Goal: Information Seeking & Learning: Learn about a topic

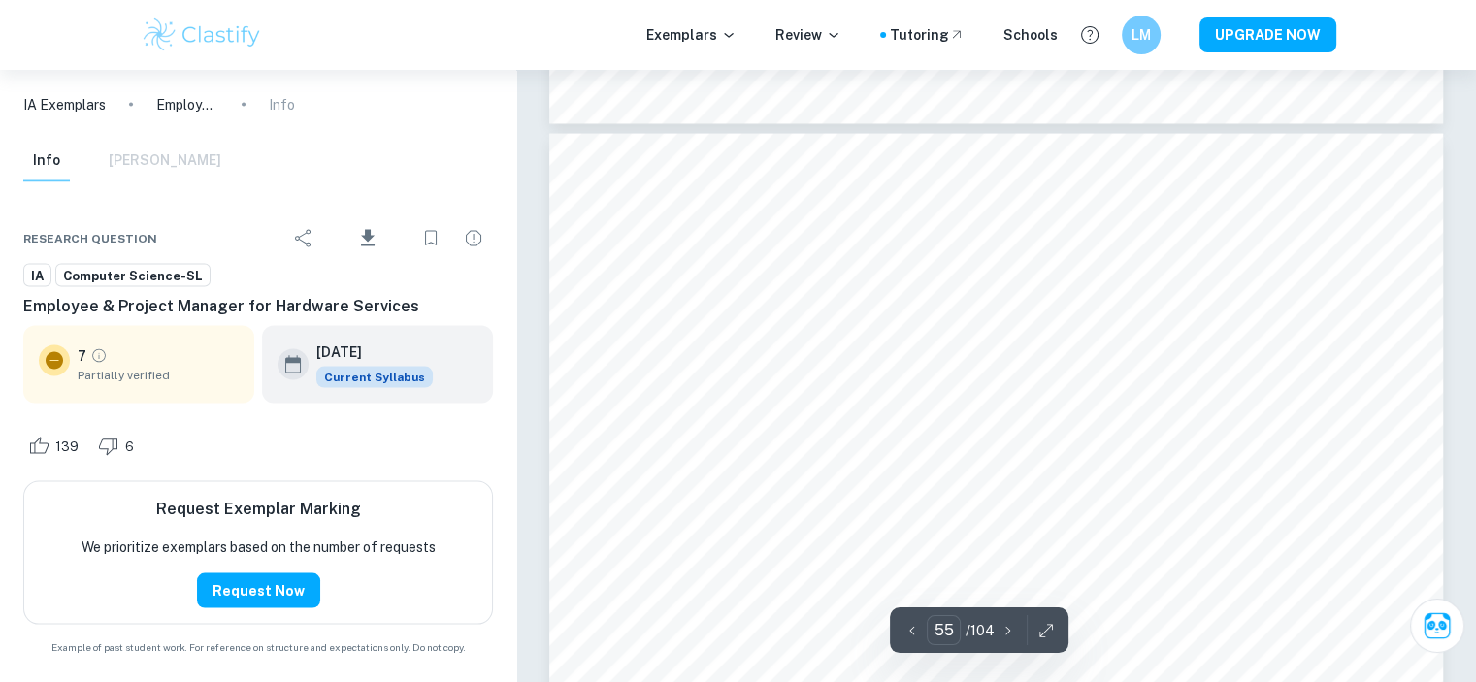
scroll to position [70009, 0]
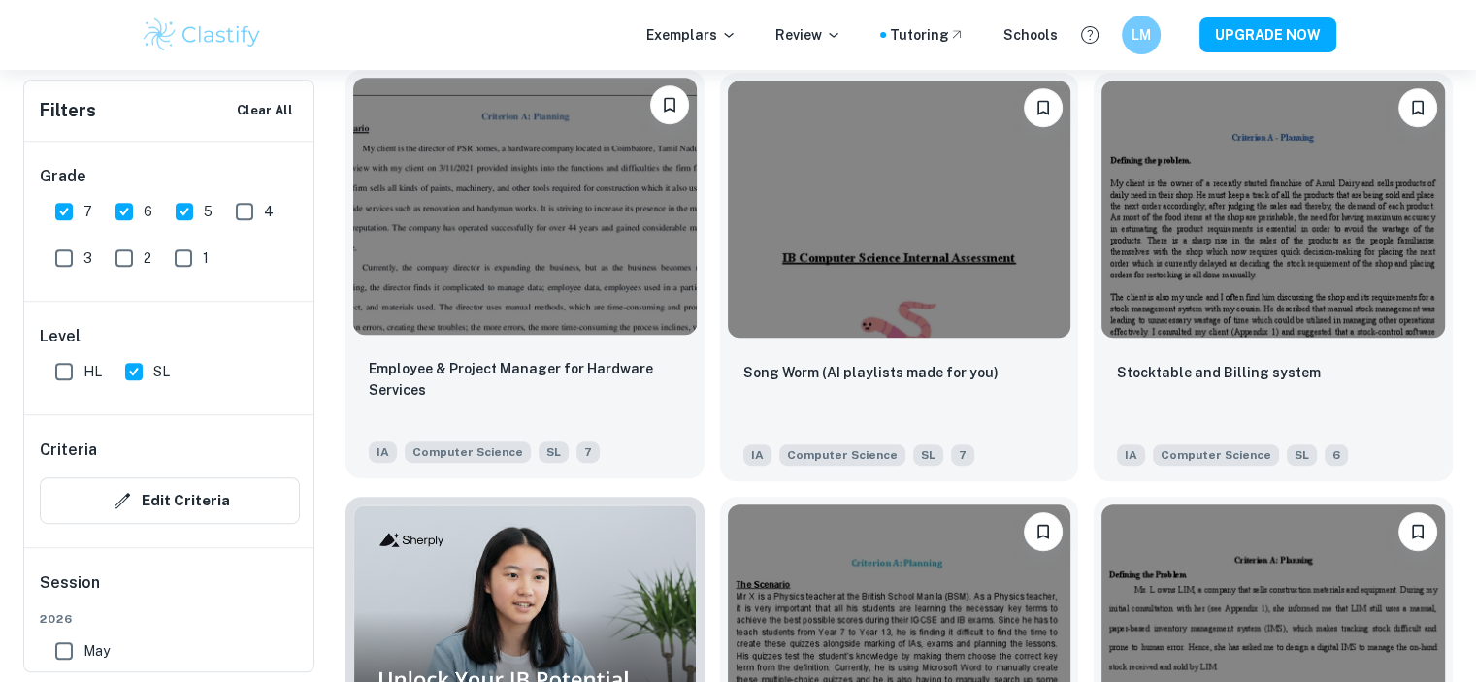
scroll to position [1060, 0]
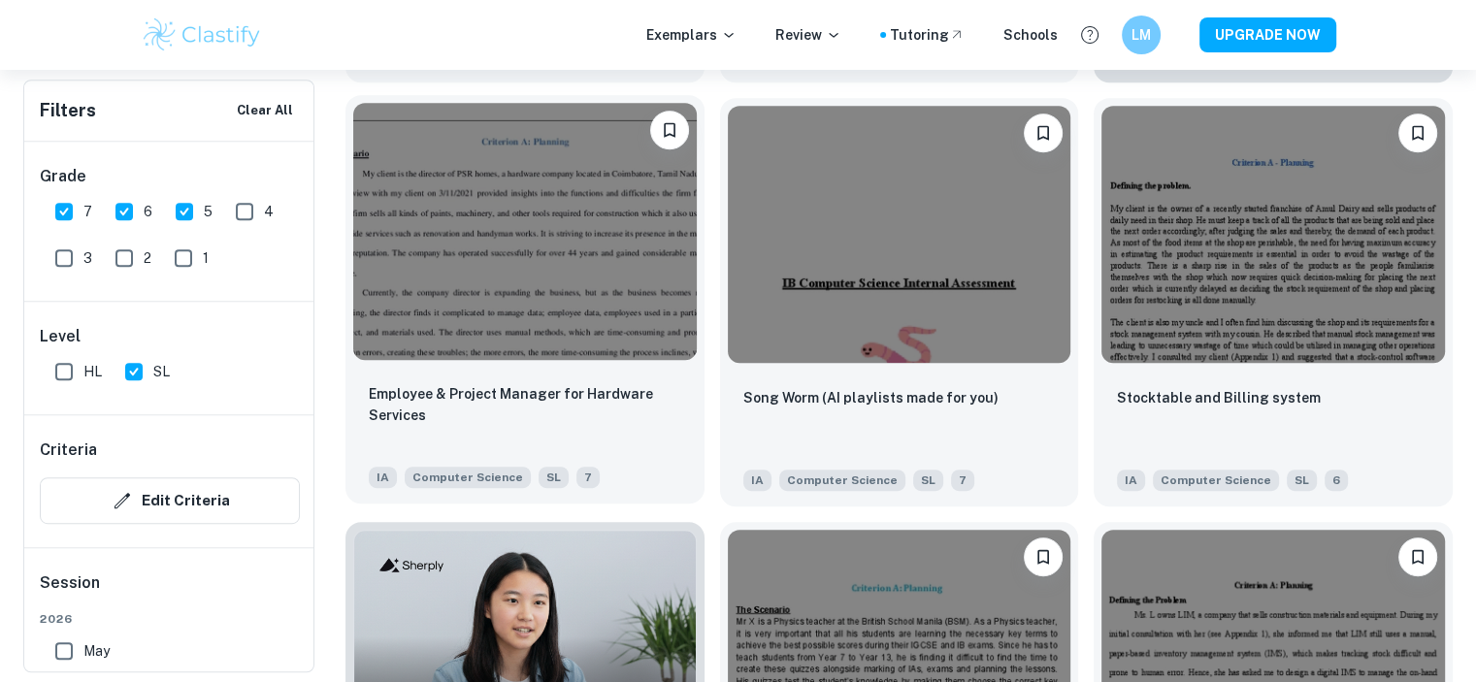
click at [569, 333] on img at bounding box center [525, 231] width 344 height 257
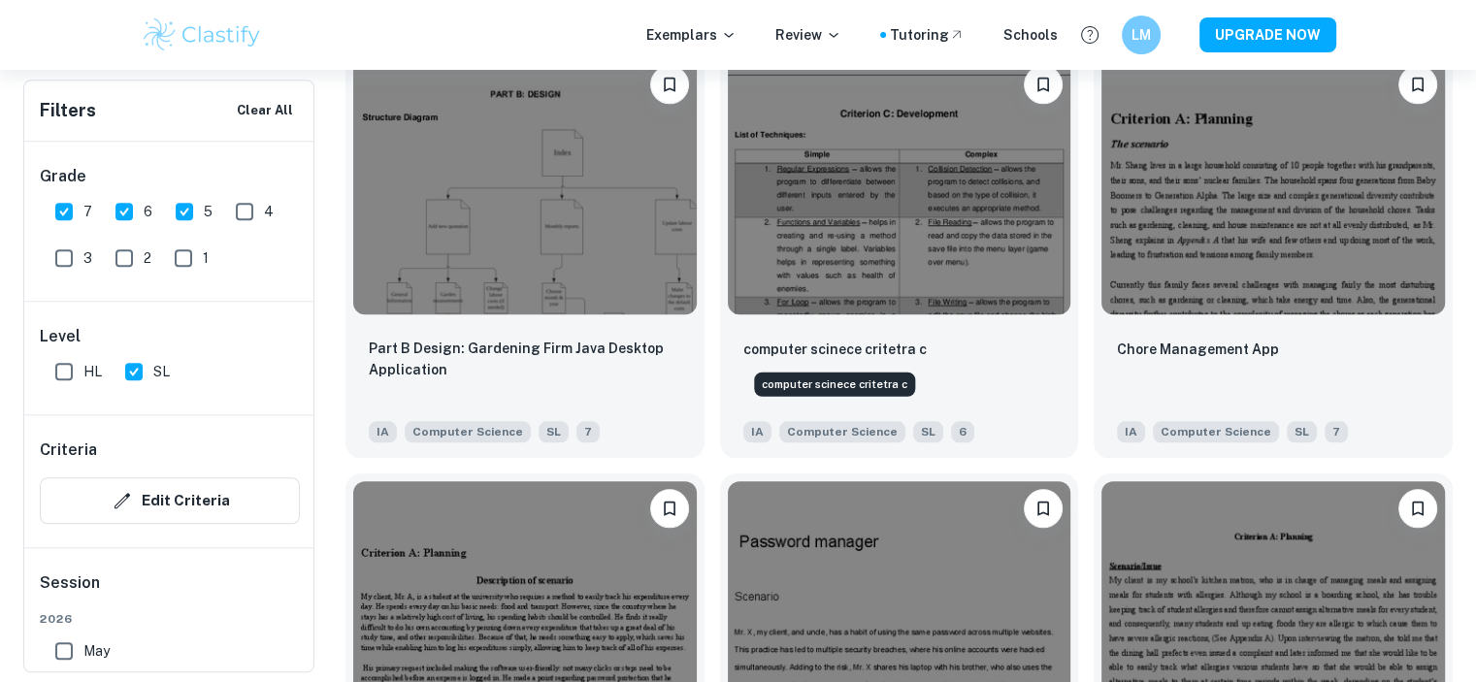
scroll to position [1895, 0]
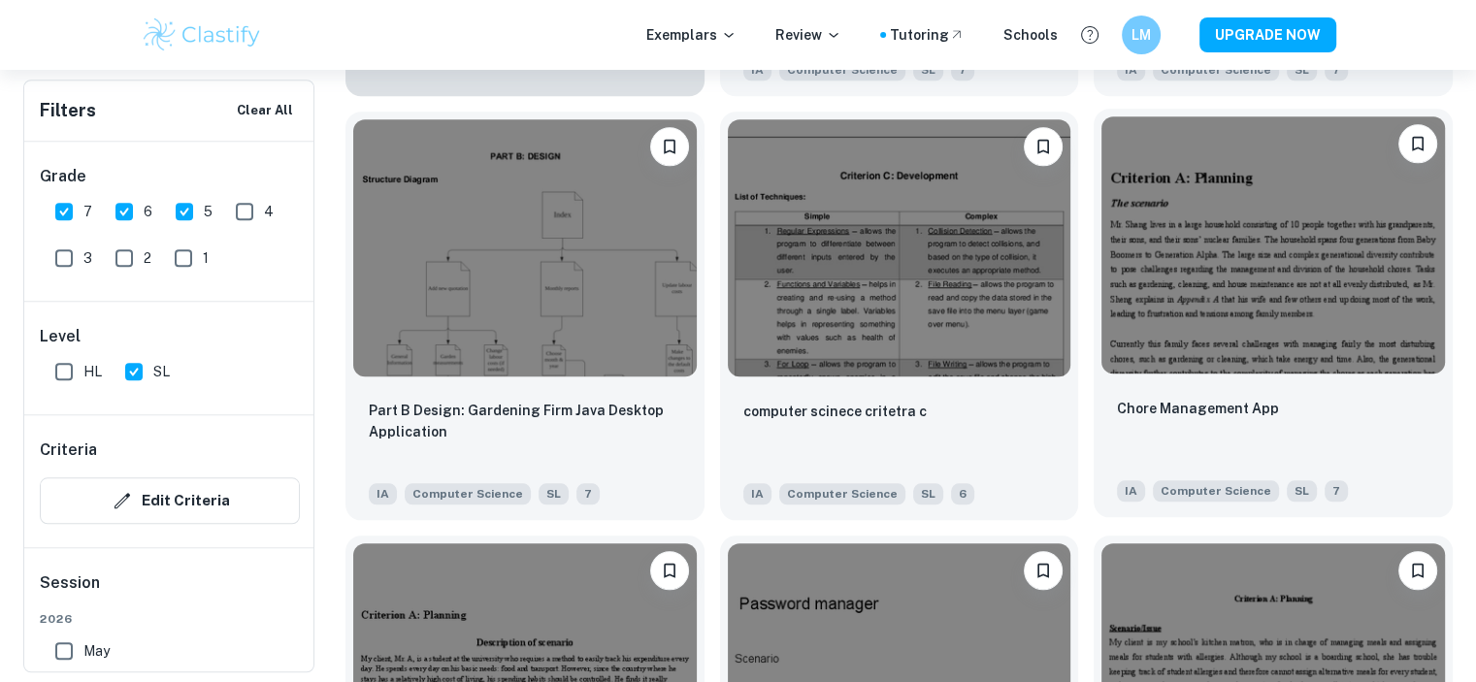
click at [838, 266] on img at bounding box center [1273, 244] width 344 height 257
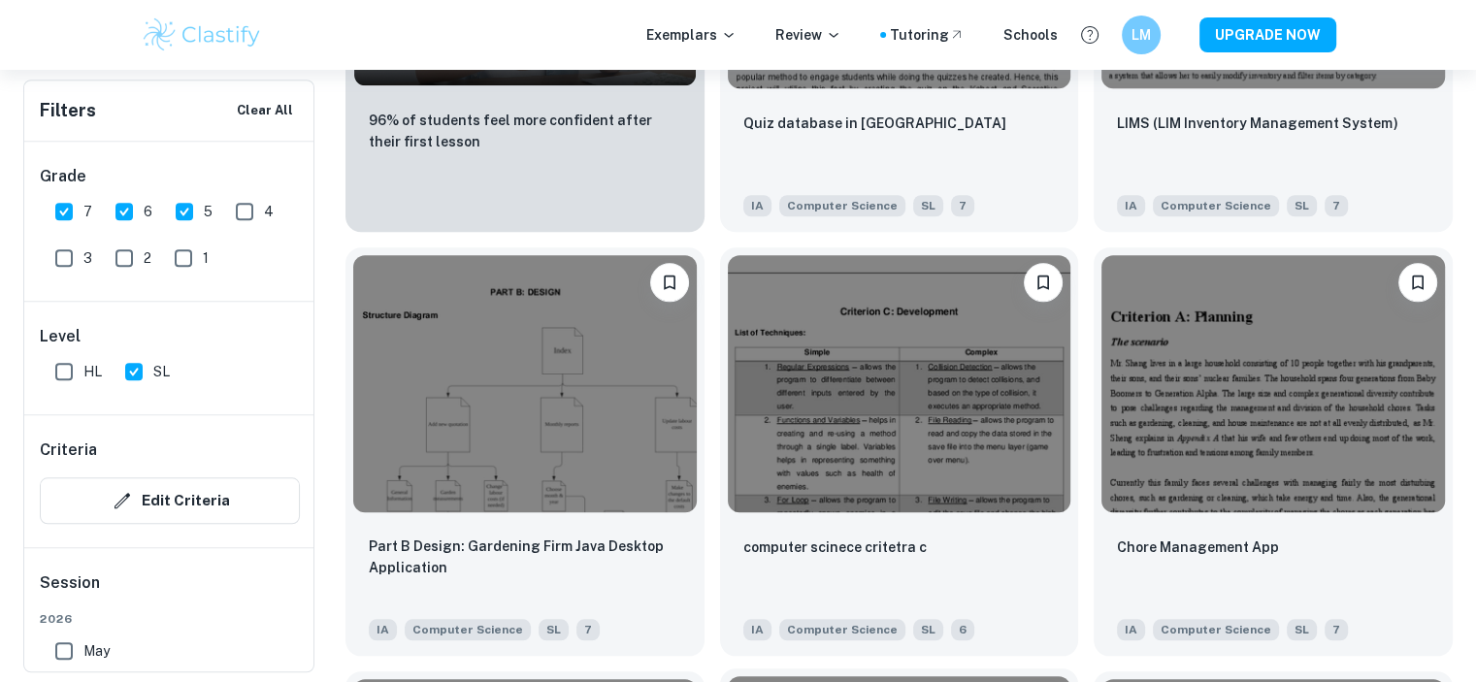
scroll to position [2159, 0]
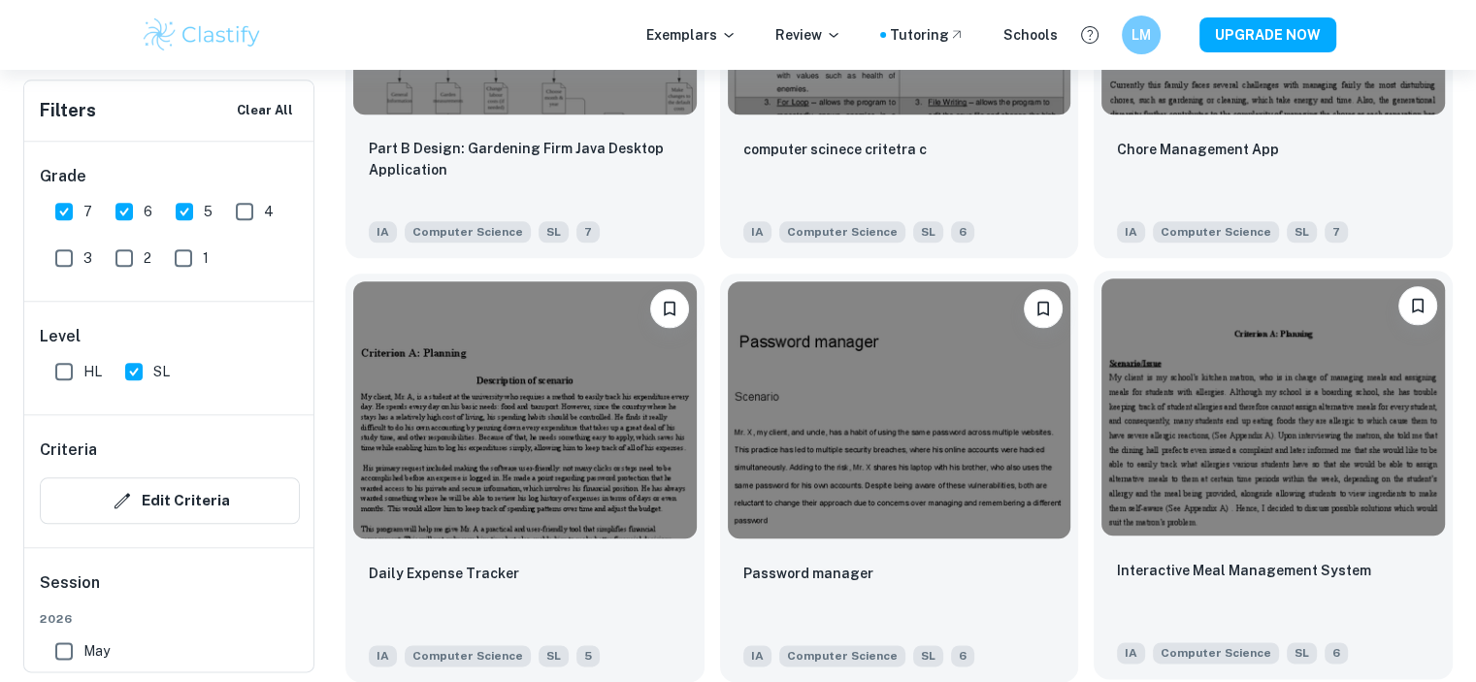
click at [838, 451] on img at bounding box center [1273, 406] width 344 height 257
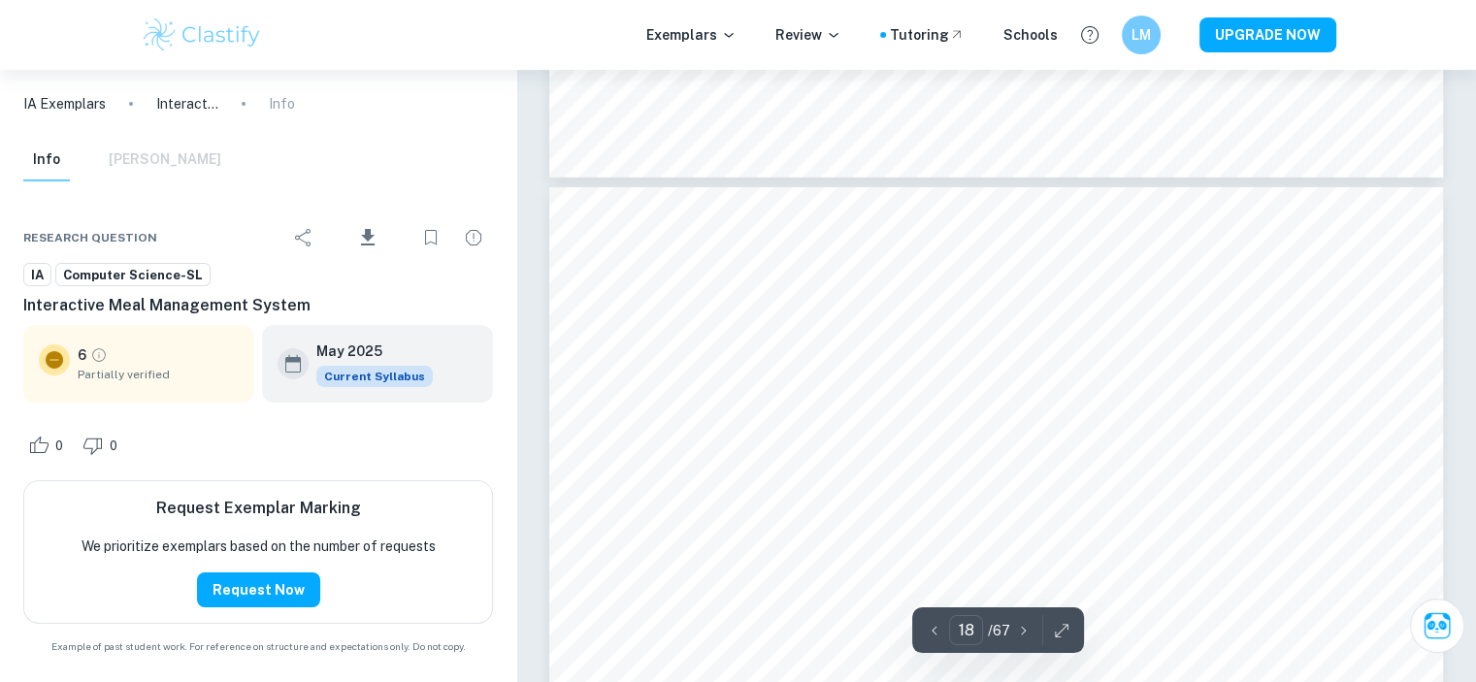
scroll to position [21279, 0]
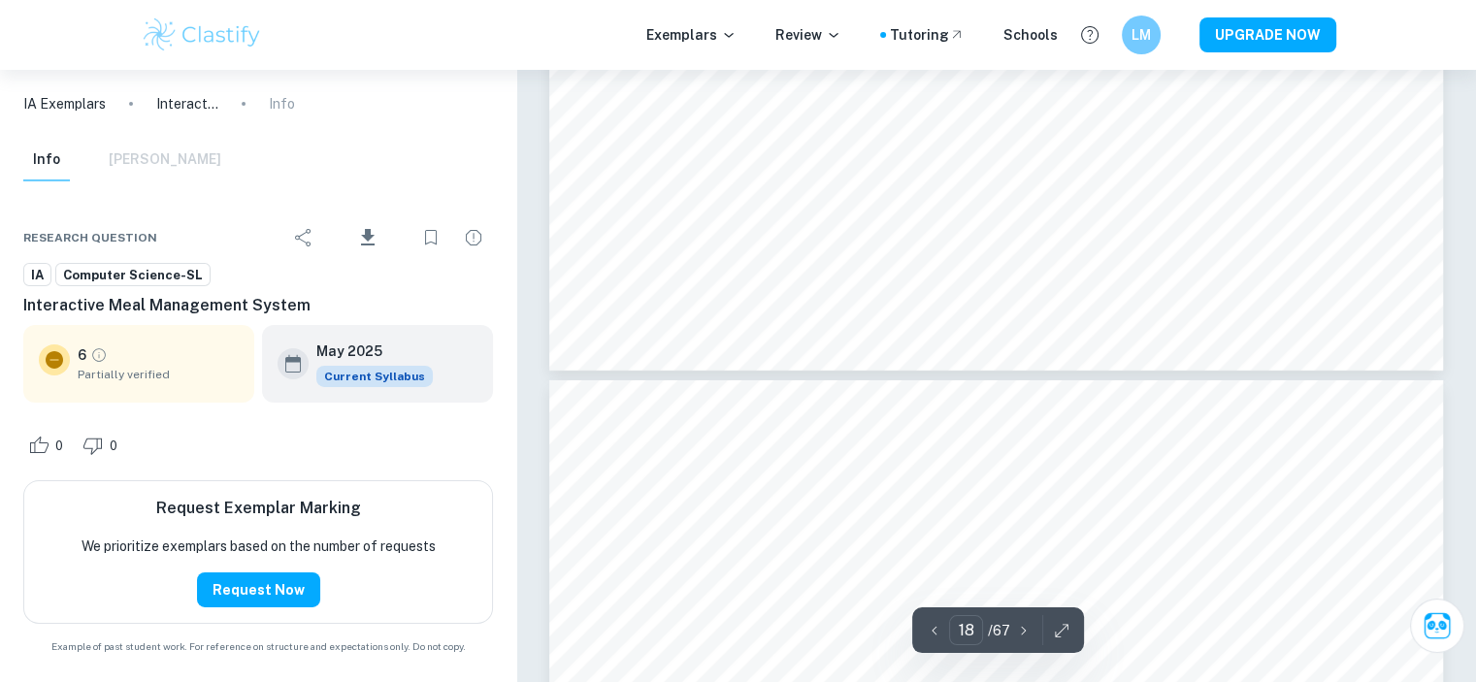
type input "19"
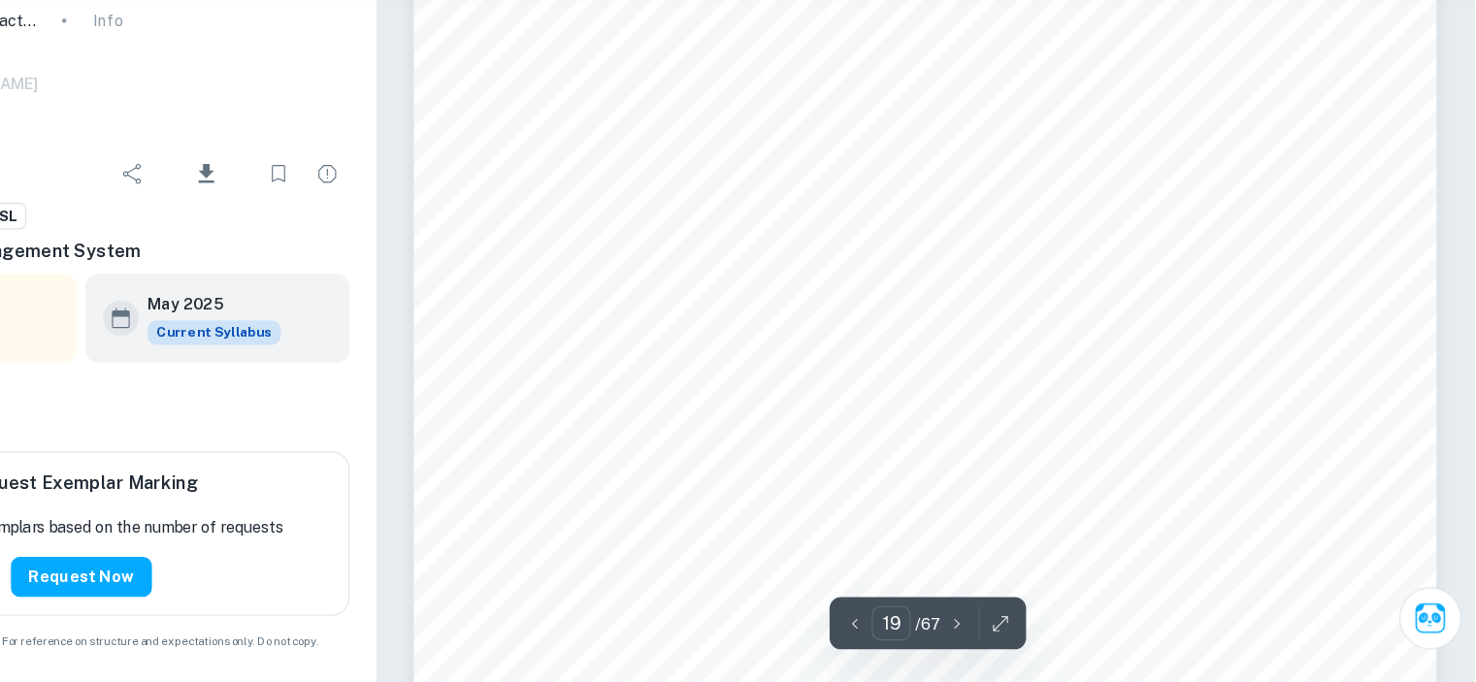
scroll to position [21896, 0]
